Goal: Navigation & Orientation: Find specific page/section

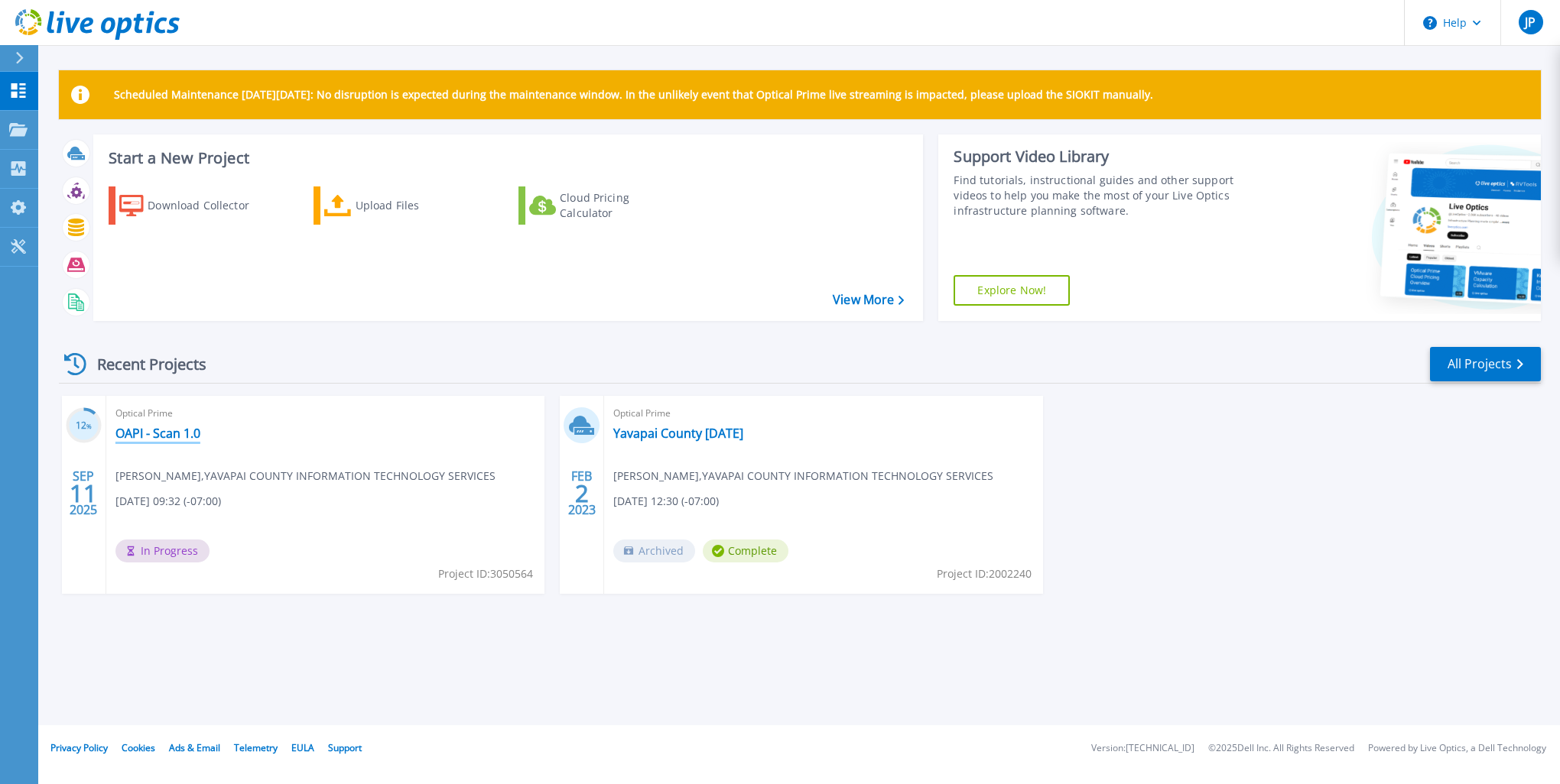
click at [153, 428] on link "OAPI - Scan 1.0" at bounding box center [157, 433] width 85 height 15
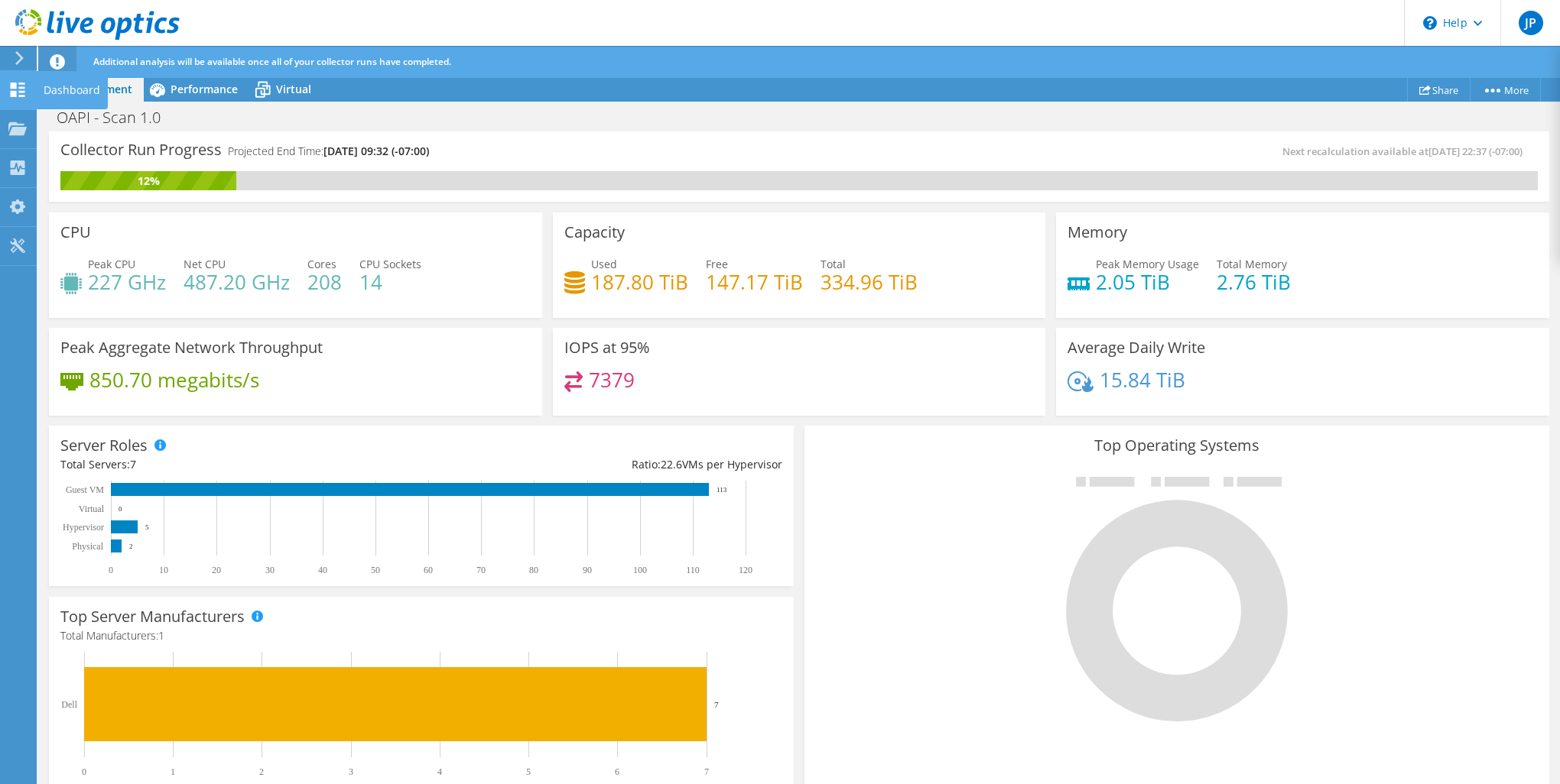
click at [59, 93] on div "Dashboard" at bounding box center [71, 90] width 72 height 38
